Goal: Contribute content

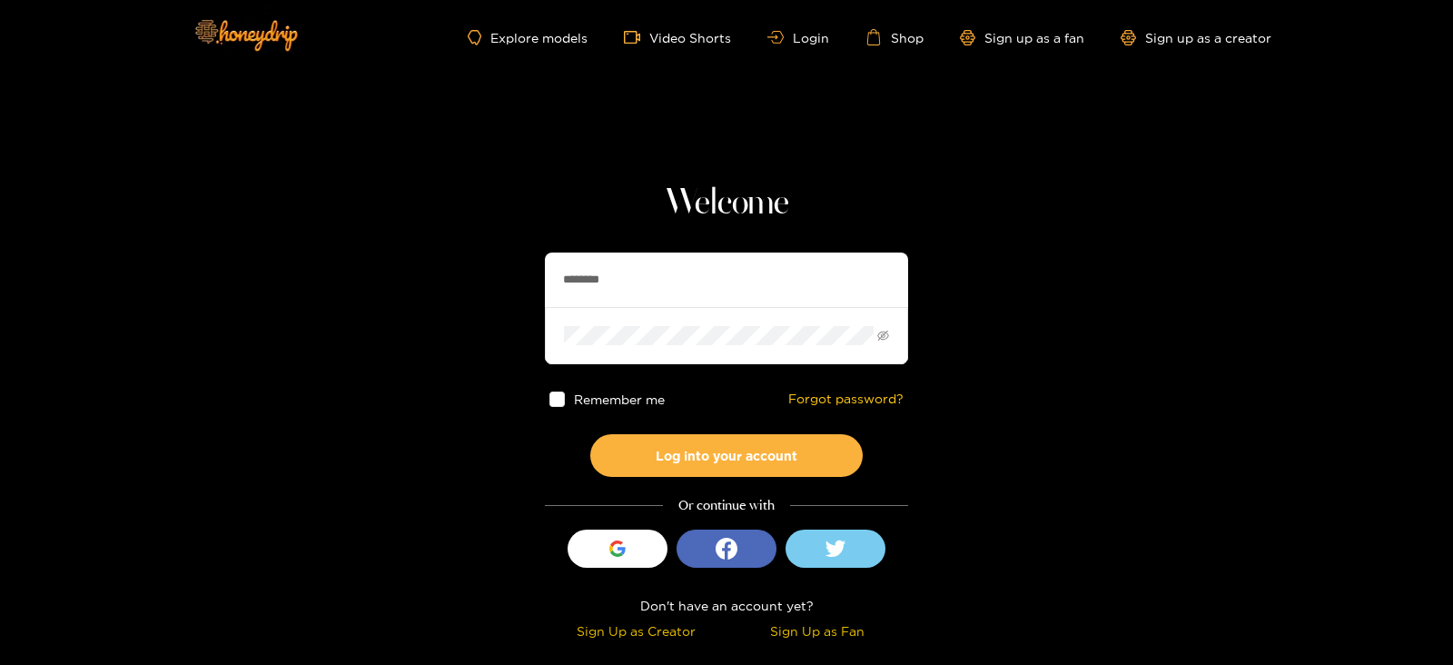
click at [649, 245] on div "Welcome ******** Remember me Forgot password? Log into your account Or continue…" at bounding box center [726, 414] width 363 height 464
click at [645, 257] on input "********" at bounding box center [726, 279] width 363 height 54
type input "**********"
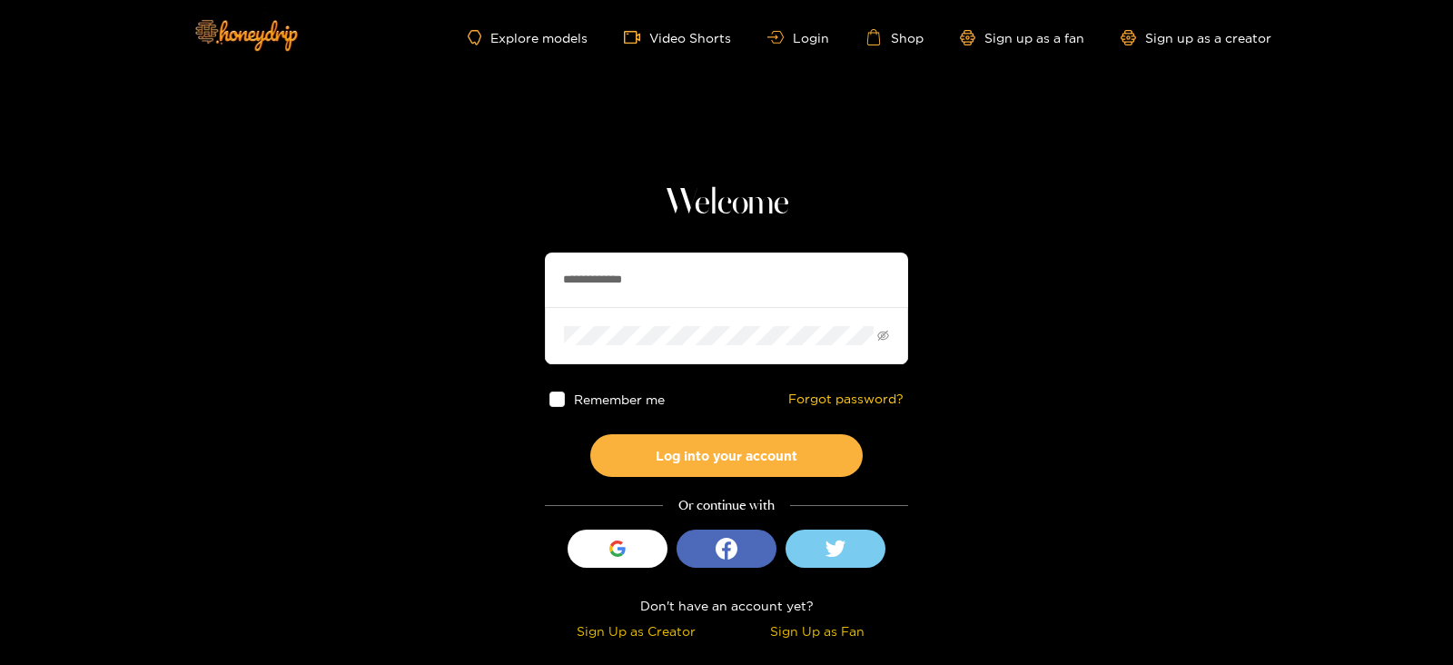
click at [590, 434] on button "Log into your account" at bounding box center [726, 455] width 272 height 43
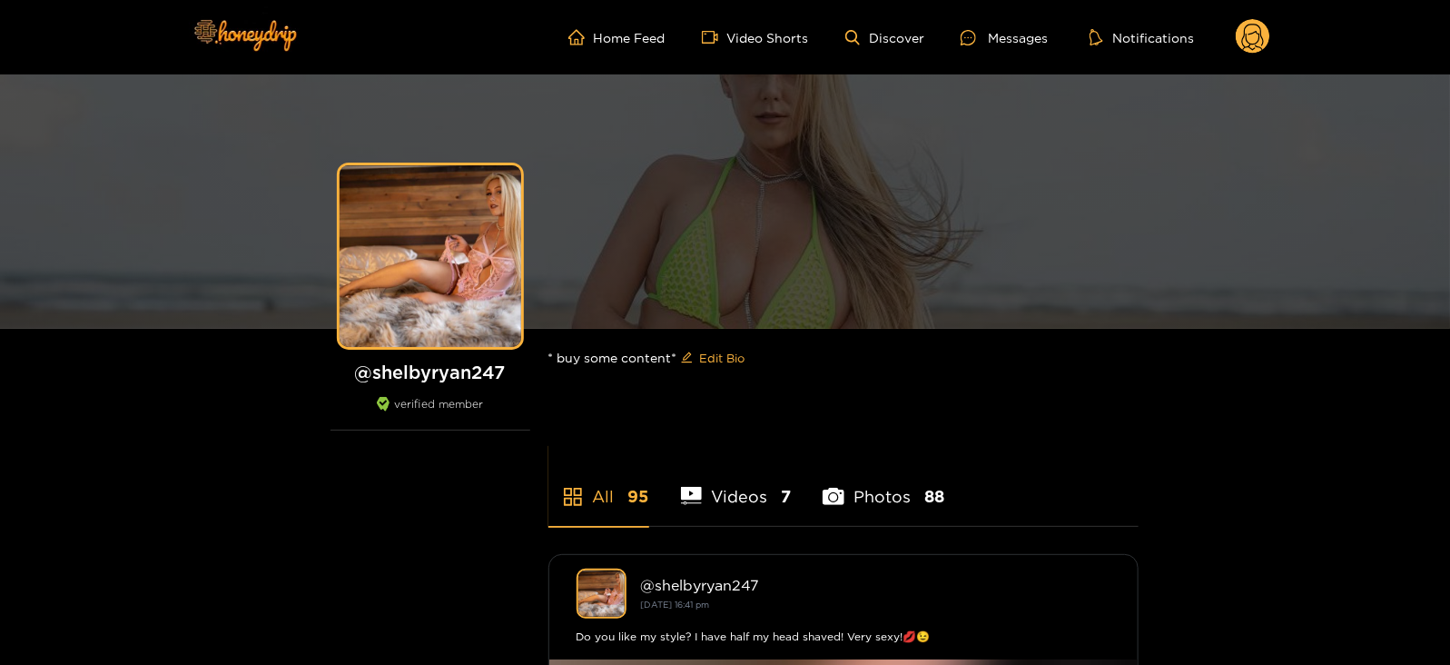
click at [1259, 47] on icon at bounding box center [1253, 40] width 22 height 32
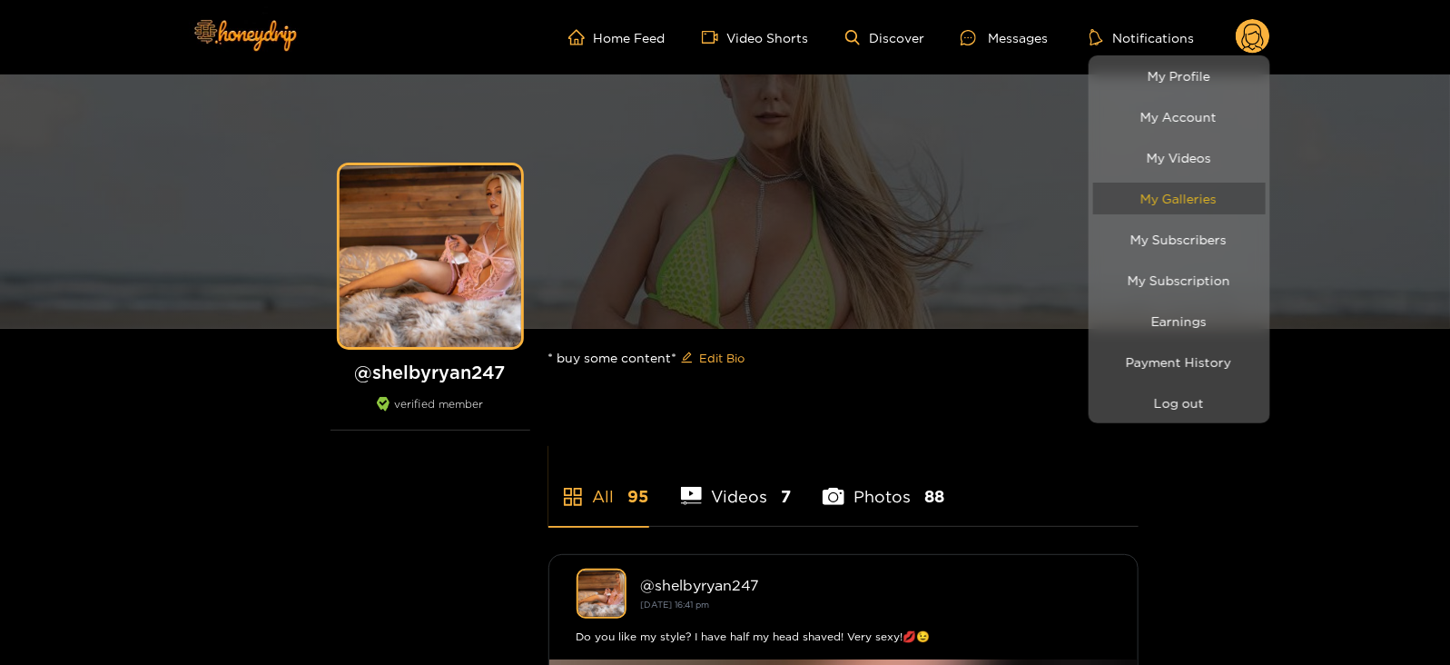
click at [1173, 192] on link "My Galleries" at bounding box center [1179, 198] width 173 height 32
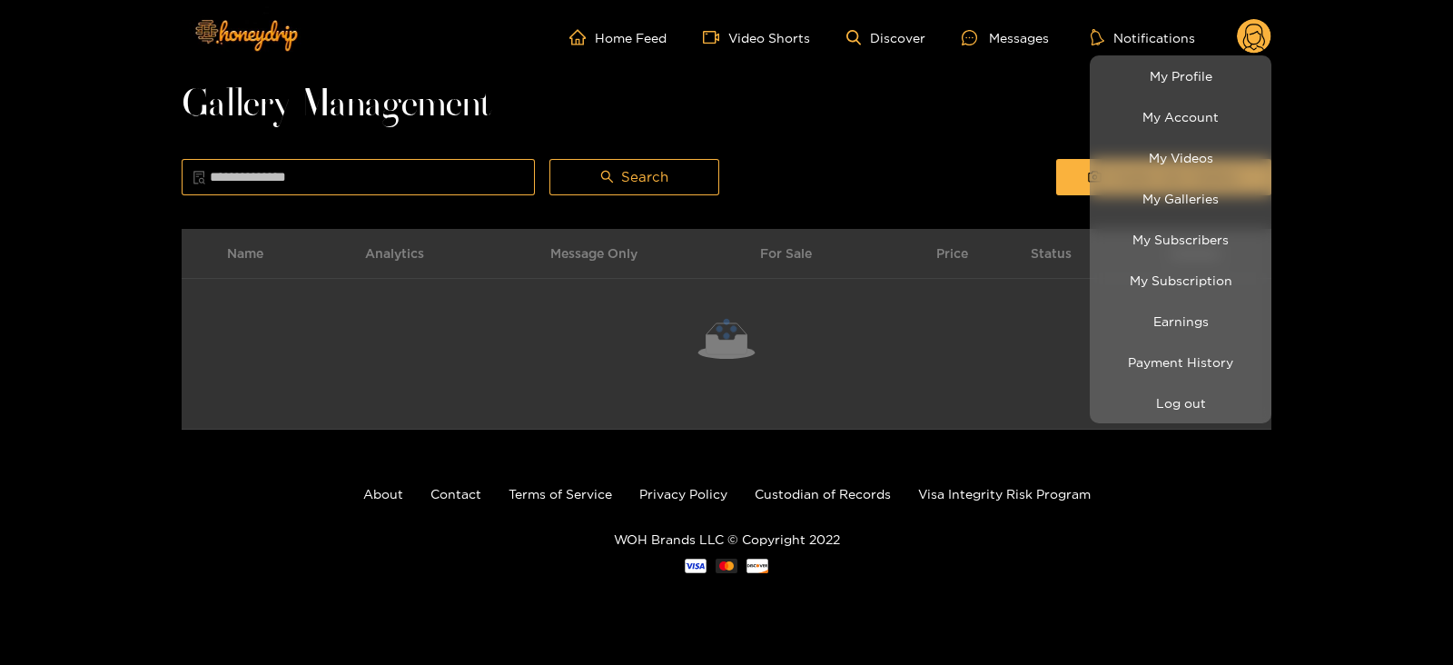
click at [1002, 165] on div at bounding box center [726, 332] width 1453 height 665
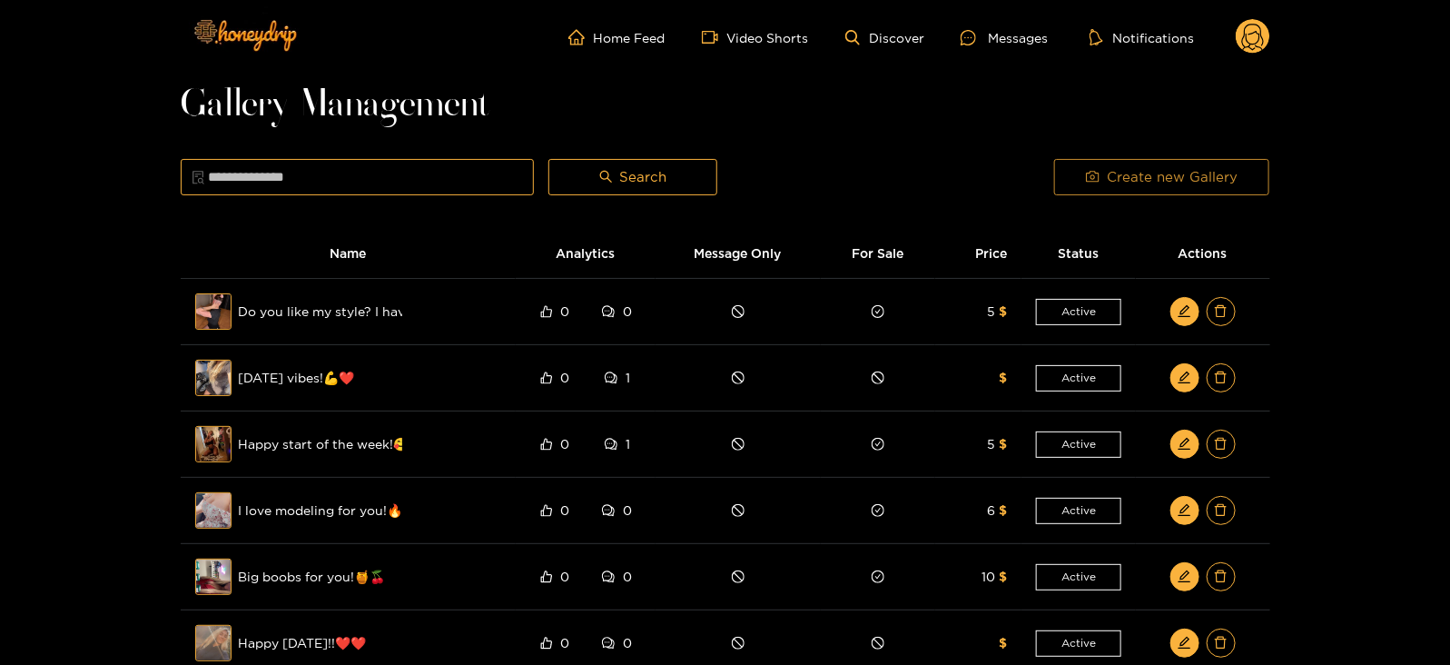
click at [1094, 184] on span "camera" at bounding box center [1093, 177] width 14 height 15
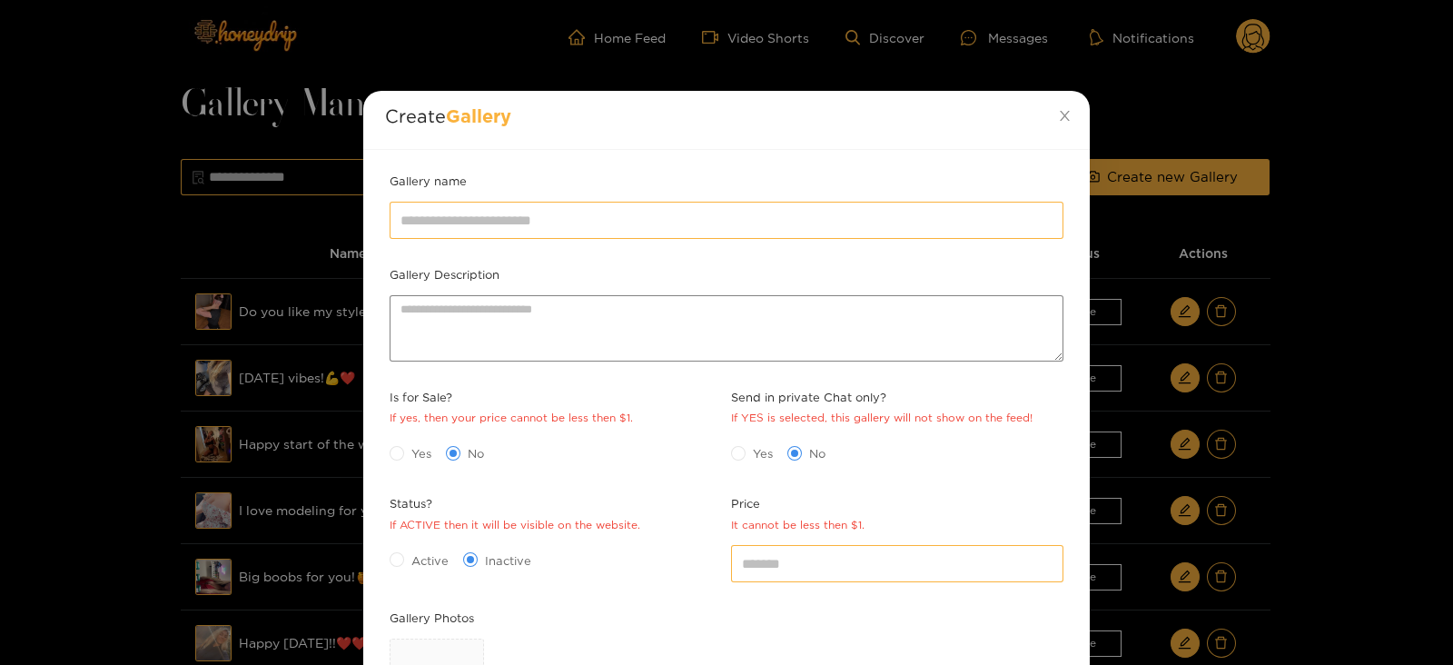
scroll to position [263, 0]
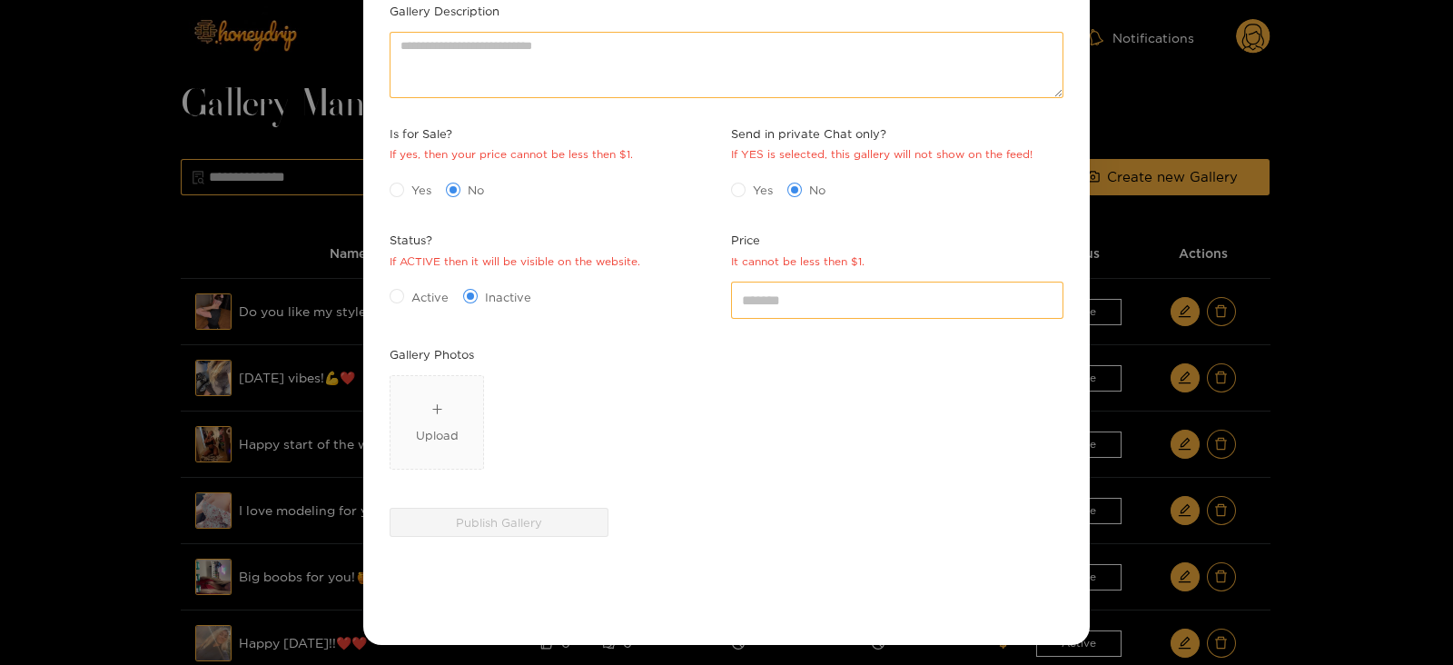
click at [385, 415] on div "Upload" at bounding box center [726, 425] width 683 height 111
click at [429, 417] on div "Upload" at bounding box center [437, 422] width 43 height 44
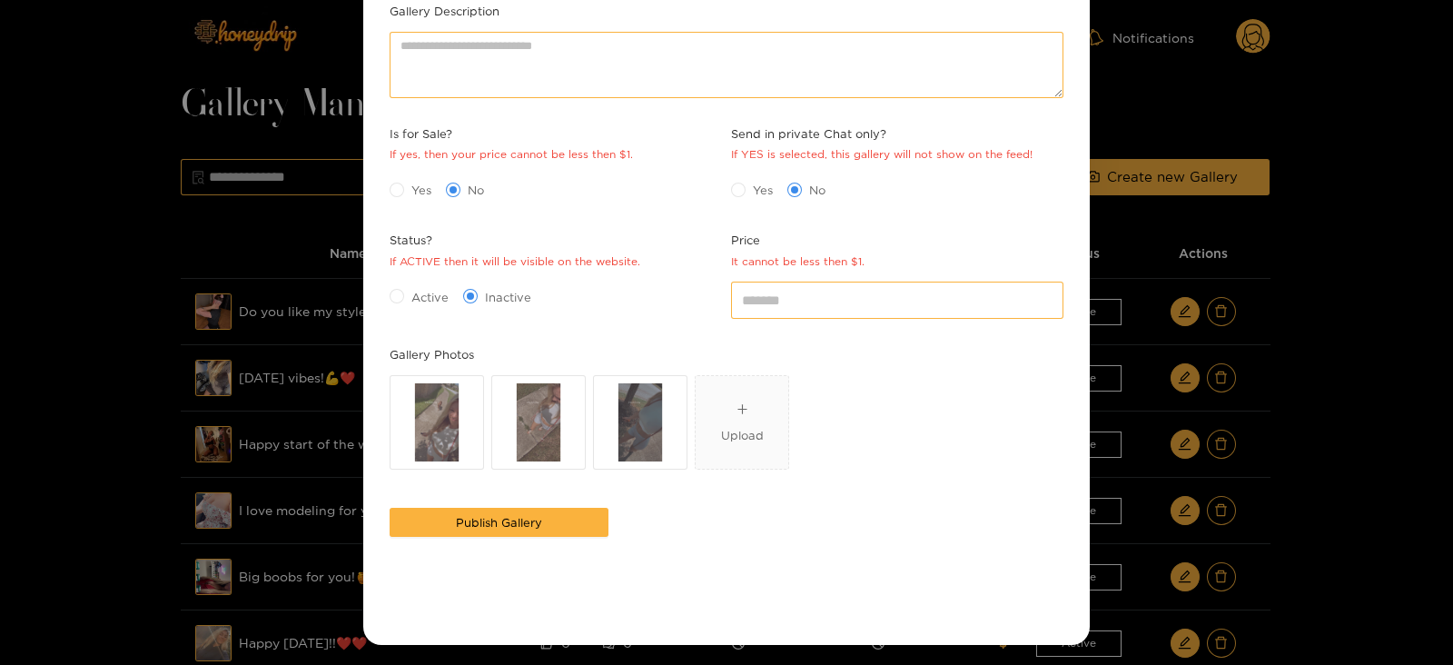
scroll to position [0, 0]
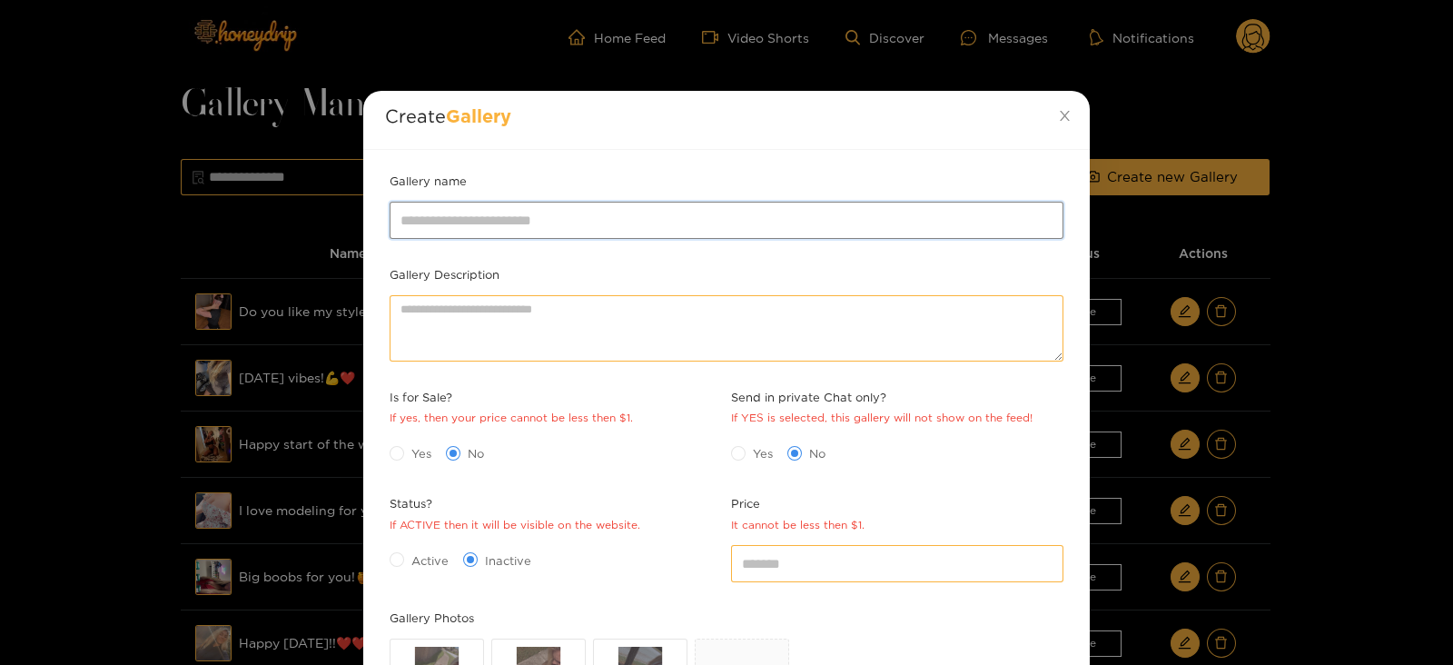
click at [508, 220] on input "Gallery name" at bounding box center [727, 220] width 674 height 36
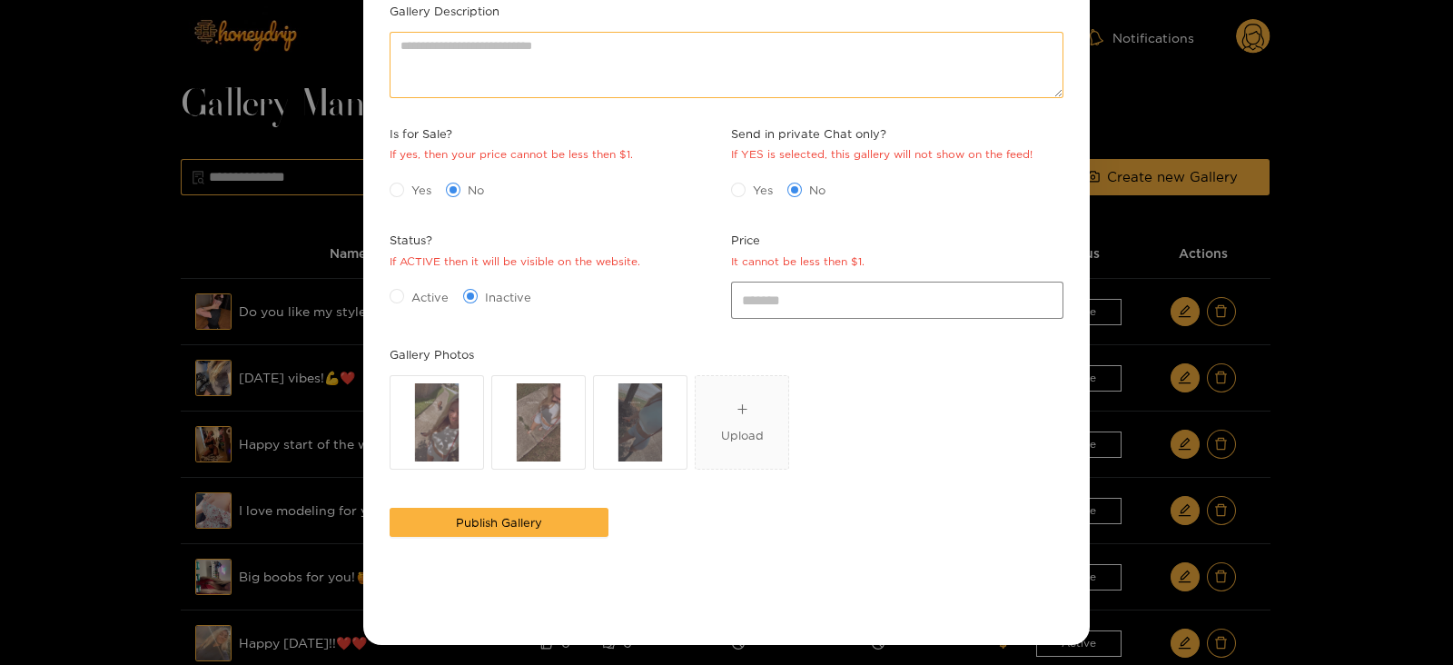
type input "**********"
click at [763, 302] on input "*" at bounding box center [897, 299] width 332 height 36
type input "*"
click at [404, 305] on div "Active Inactive" at bounding box center [556, 295] width 332 height 29
click at [425, 519] on button "Publish Gallery" at bounding box center [499, 522] width 219 height 29
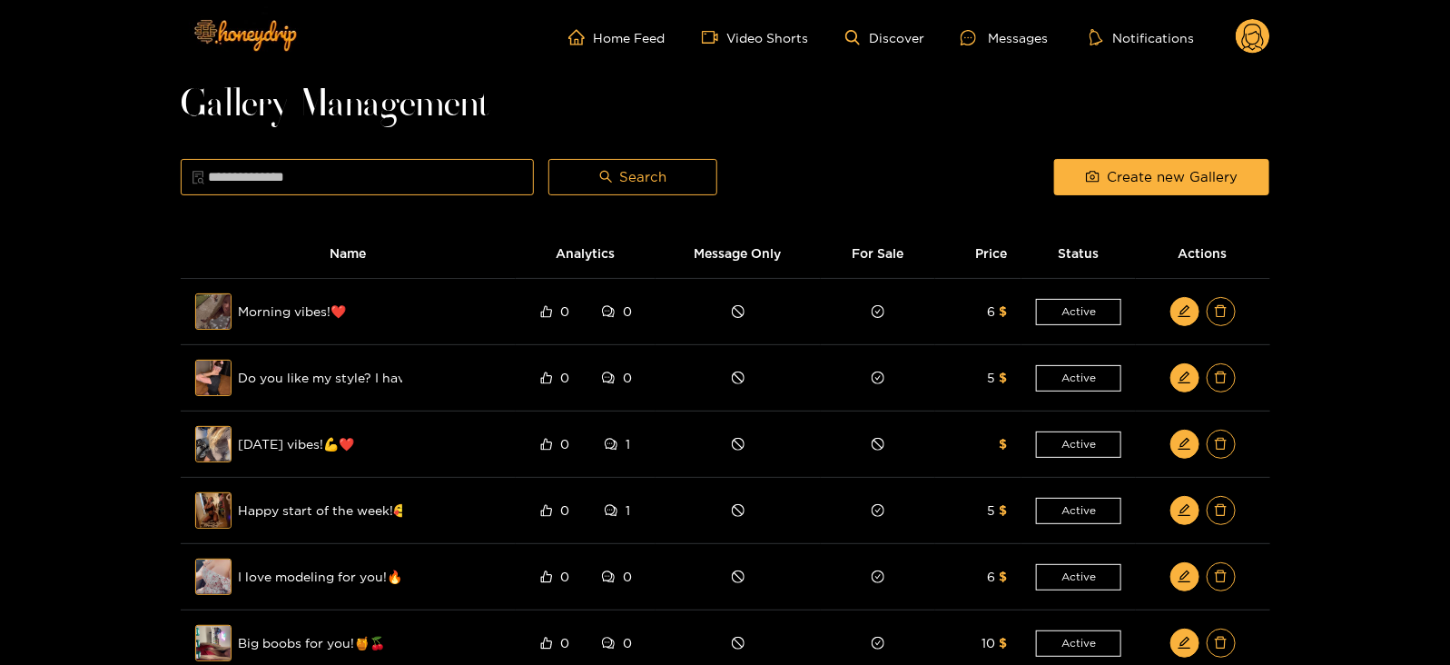
click at [1004, 43] on div "Messages" at bounding box center [1004, 37] width 87 height 21
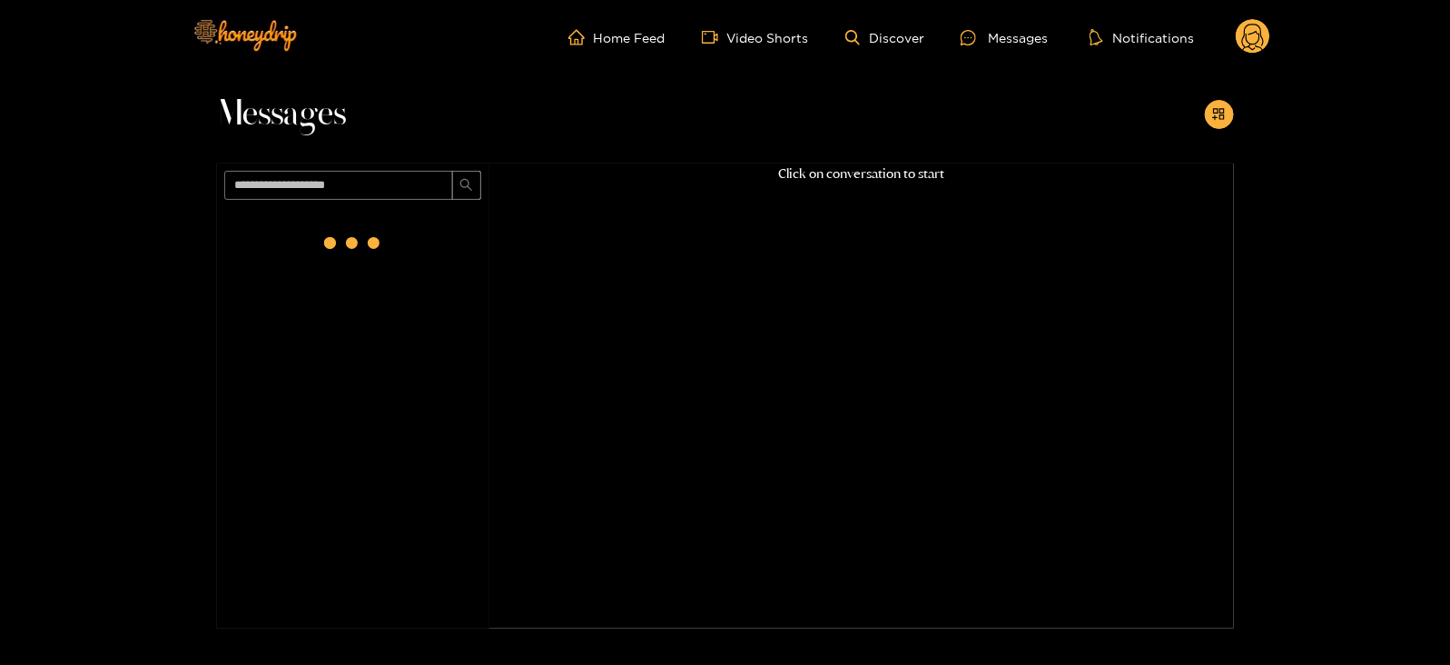
click at [1279, 30] on header "Home Feed Video Shorts Discover Messages Notifications 0 videos discover messag…" at bounding box center [725, 37] width 1450 height 74
click at [1271, 35] on header "Home Feed Video Shorts Discover Messages Notifications 0 videos discover messag…" at bounding box center [725, 37] width 1450 height 74
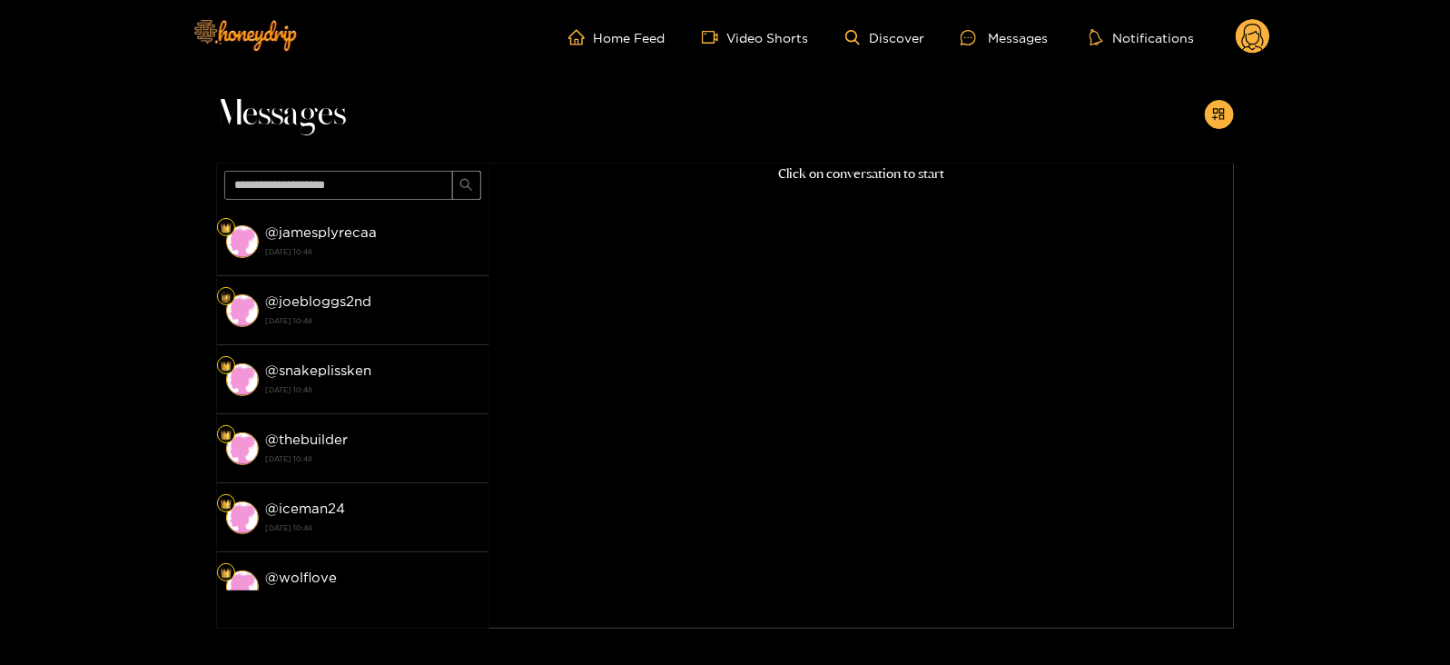
click at [1267, 36] on circle at bounding box center [1253, 36] width 35 height 35
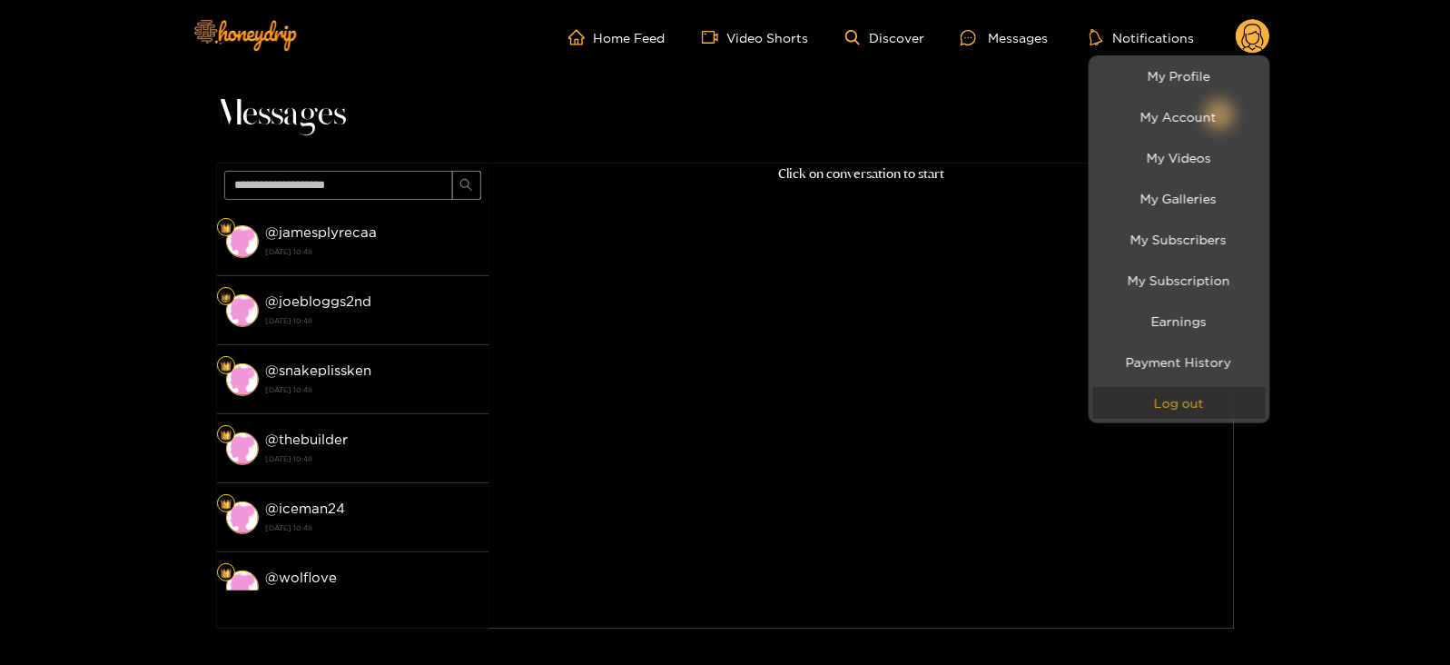
click at [1128, 392] on button "Log out" at bounding box center [1179, 403] width 173 height 32
